Goal: Transaction & Acquisition: Obtain resource

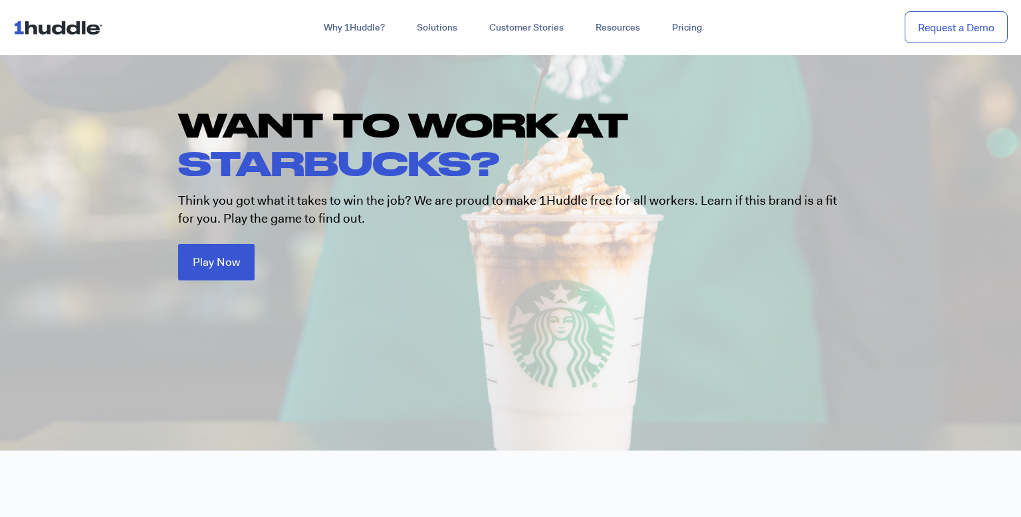
scroll to position [132, 0]
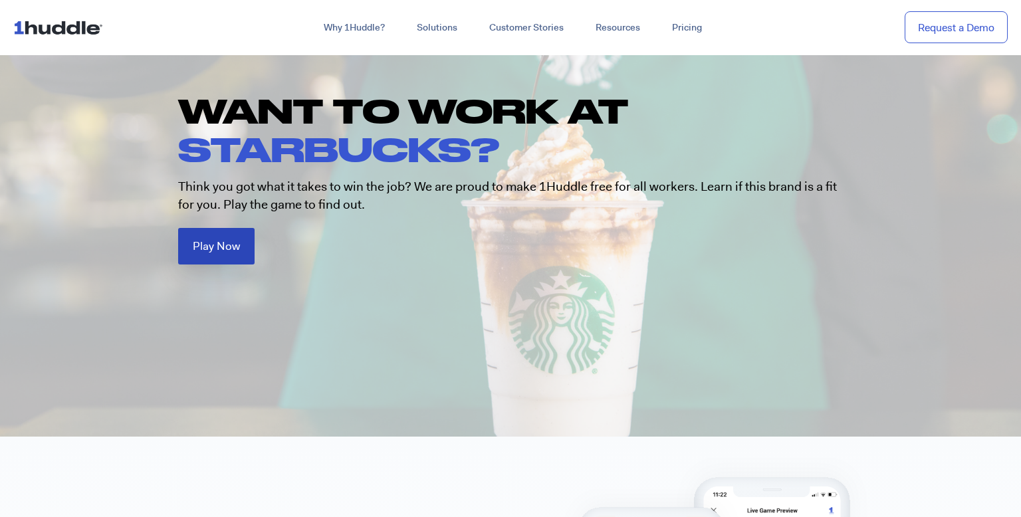
click at [196, 250] on span "Play Now" at bounding box center [216, 246] width 47 height 11
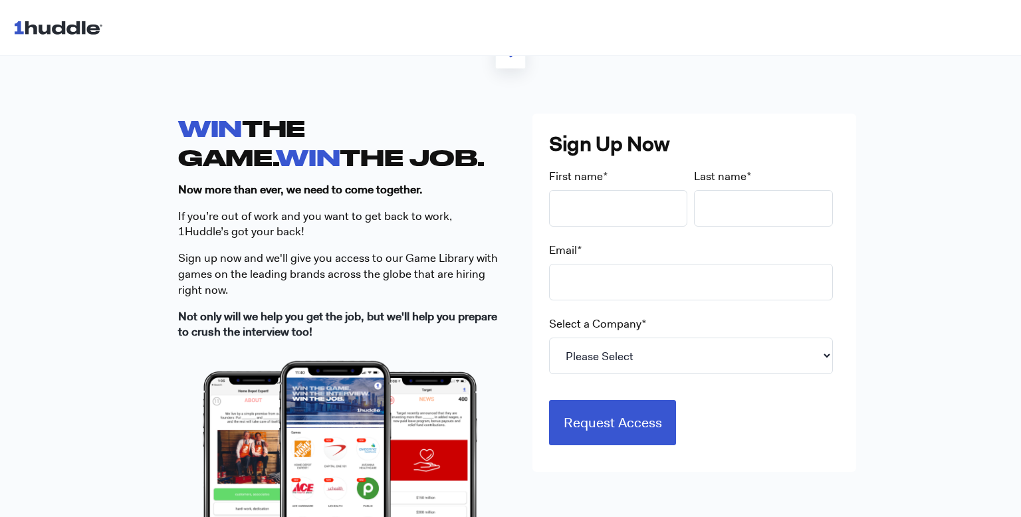
scroll to position [347, 0]
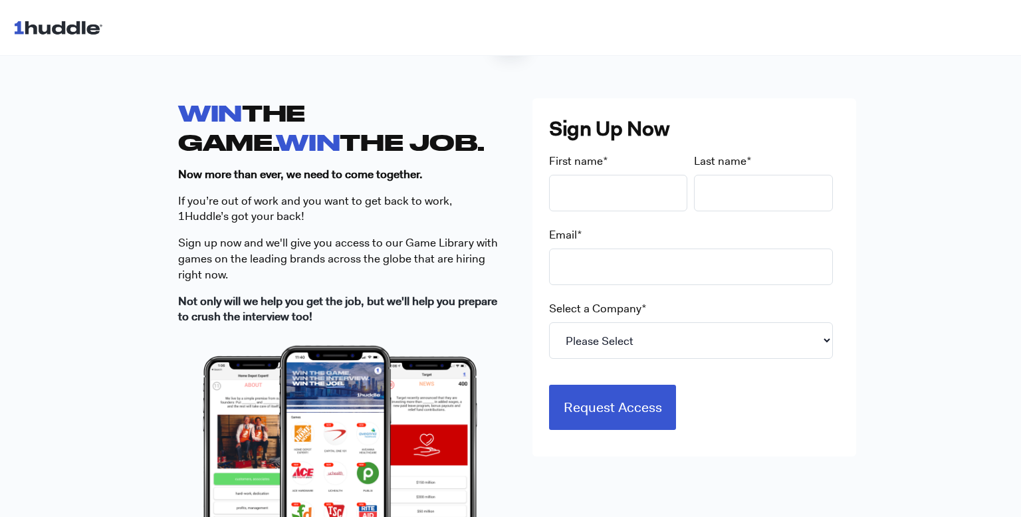
click at [23, 0] on div at bounding box center [510, 28] width 1021 height 56
